Goal: Find specific page/section: Find specific page/section

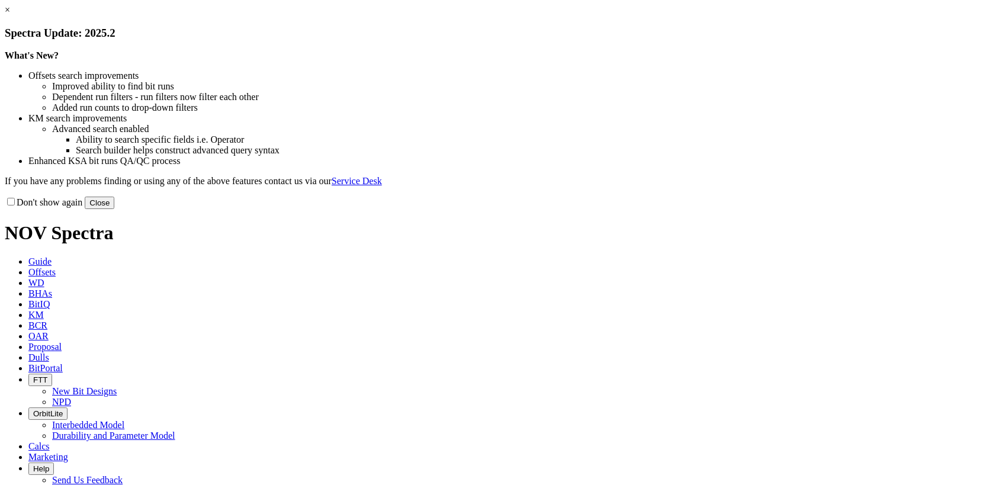
click at [114, 209] on button "Close" at bounding box center [100, 203] width 30 height 12
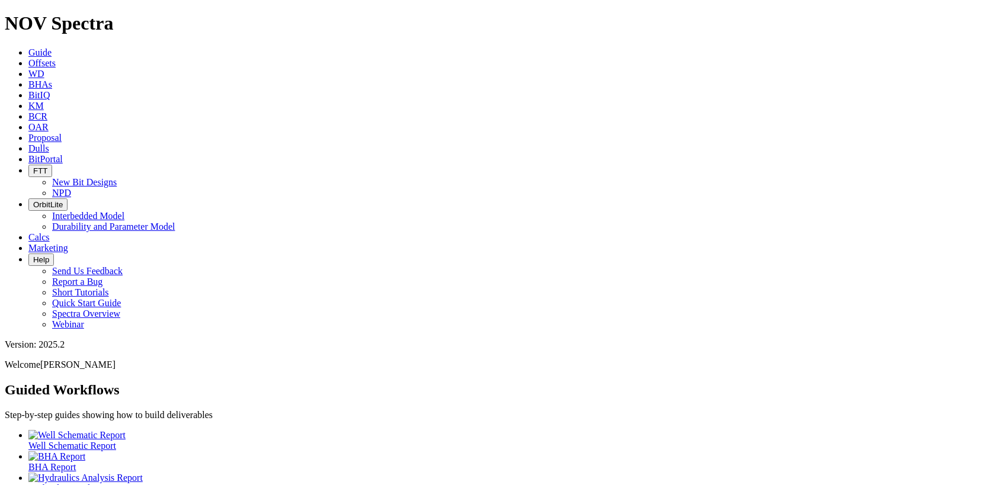
click at [49, 143] on link "Dulls" at bounding box center [38, 148] width 21 height 10
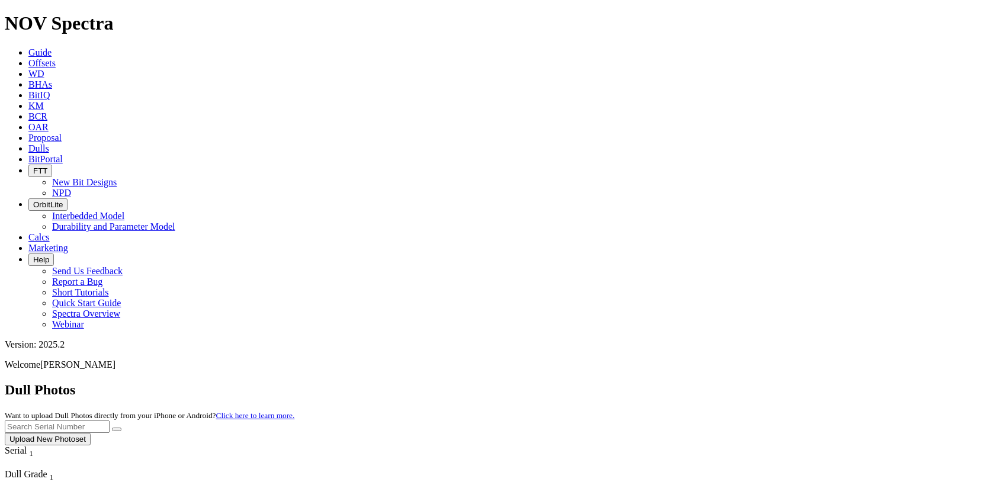
scroll to position [219, 0]
click at [110, 420] on input "text" at bounding box center [57, 426] width 105 height 12
type input "a320735"
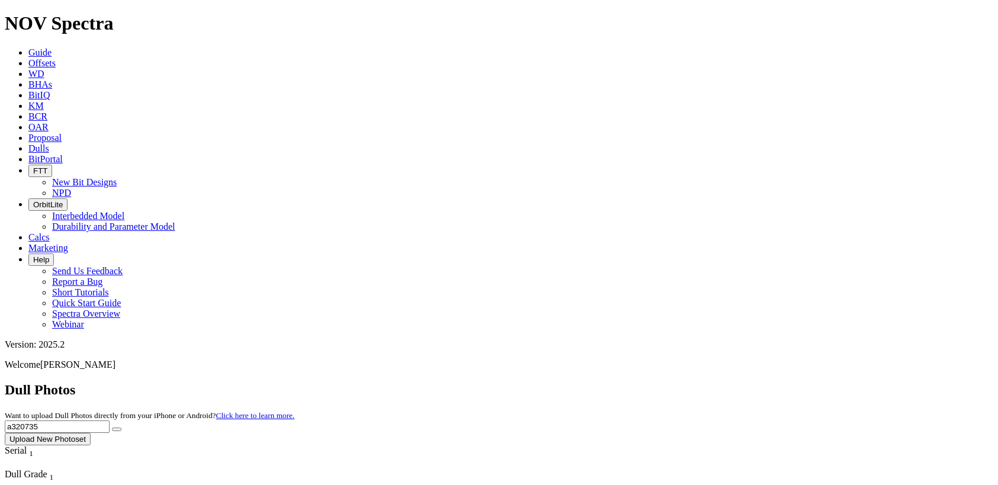
click at [121, 428] on button "submit" at bounding box center [116, 430] width 9 height 4
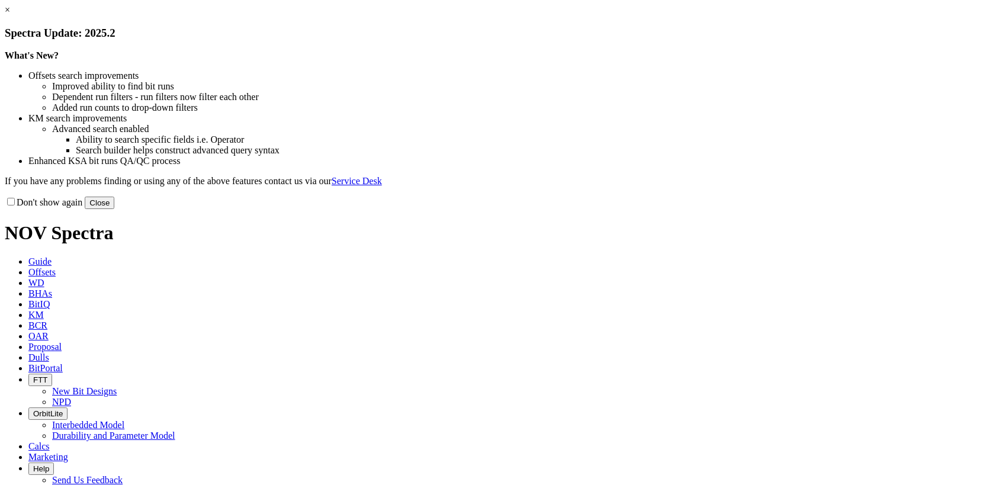
click at [10, 15] on link "×" at bounding box center [7, 10] width 5 height 10
